Goal: Transaction & Acquisition: Purchase product/service

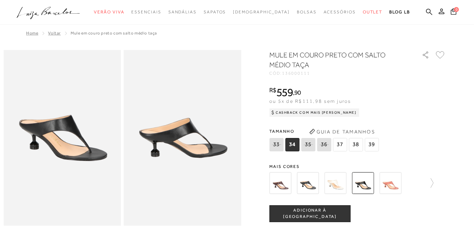
click at [46, 8] on icon ".a{fill-rule:evenodd;}" at bounding box center [48, 13] width 63 height 15
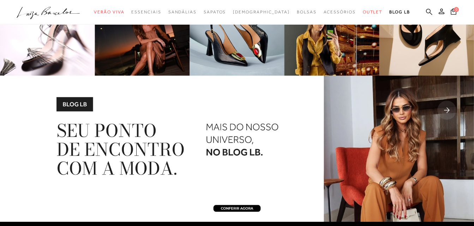
click at [427, 12] on icon at bounding box center [429, 11] width 6 height 7
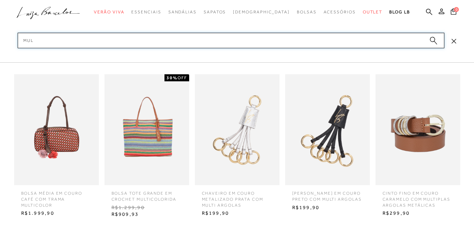
type input "mule"
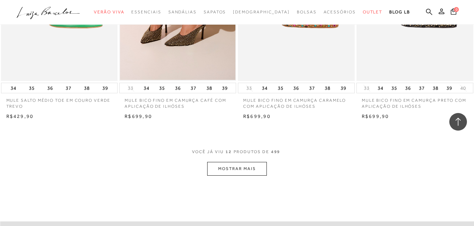
scroll to position [599, 0]
click at [257, 165] on button "MOSTRAR MAIS" at bounding box center [236, 168] width 59 height 14
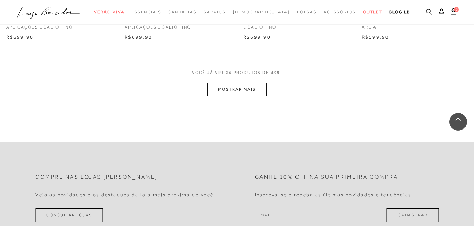
scroll to position [1446, 0]
